Goal: Find specific page/section: Find specific page/section

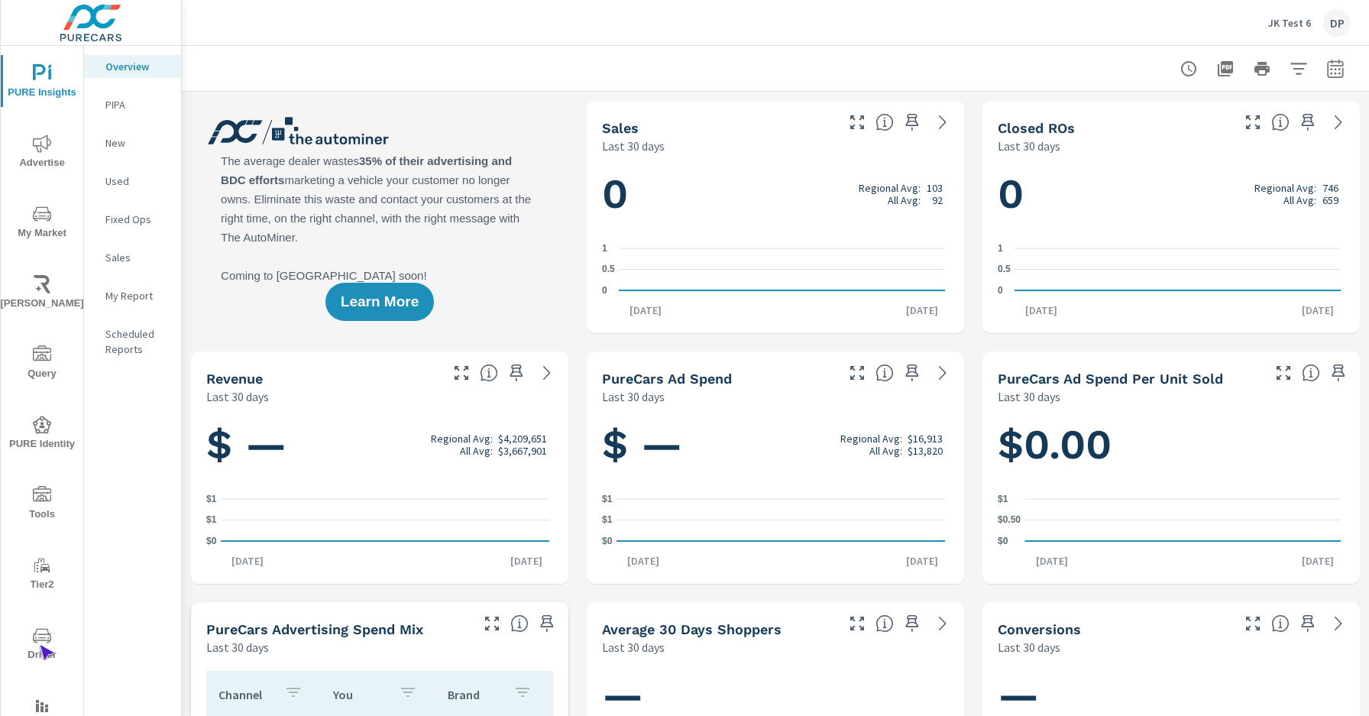
click at [39, 645] on span "Driver" at bounding box center [41, 644] width 73 height 37
